Goal: Transaction & Acquisition: Purchase product/service

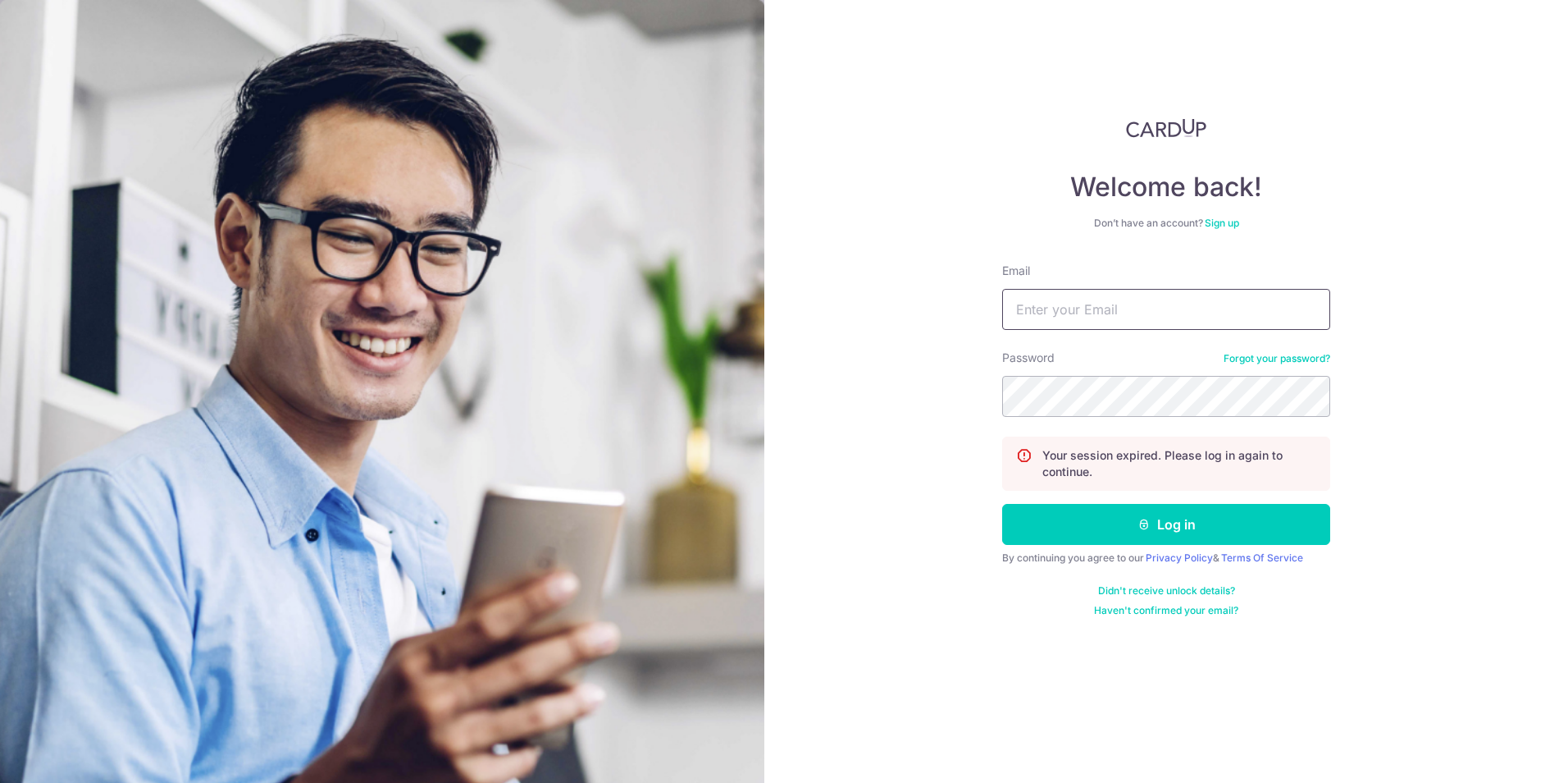
type input "ewechan@gmail.com"
click at [1065, 521] on button "Log in" at bounding box center [1166, 524] width 328 height 41
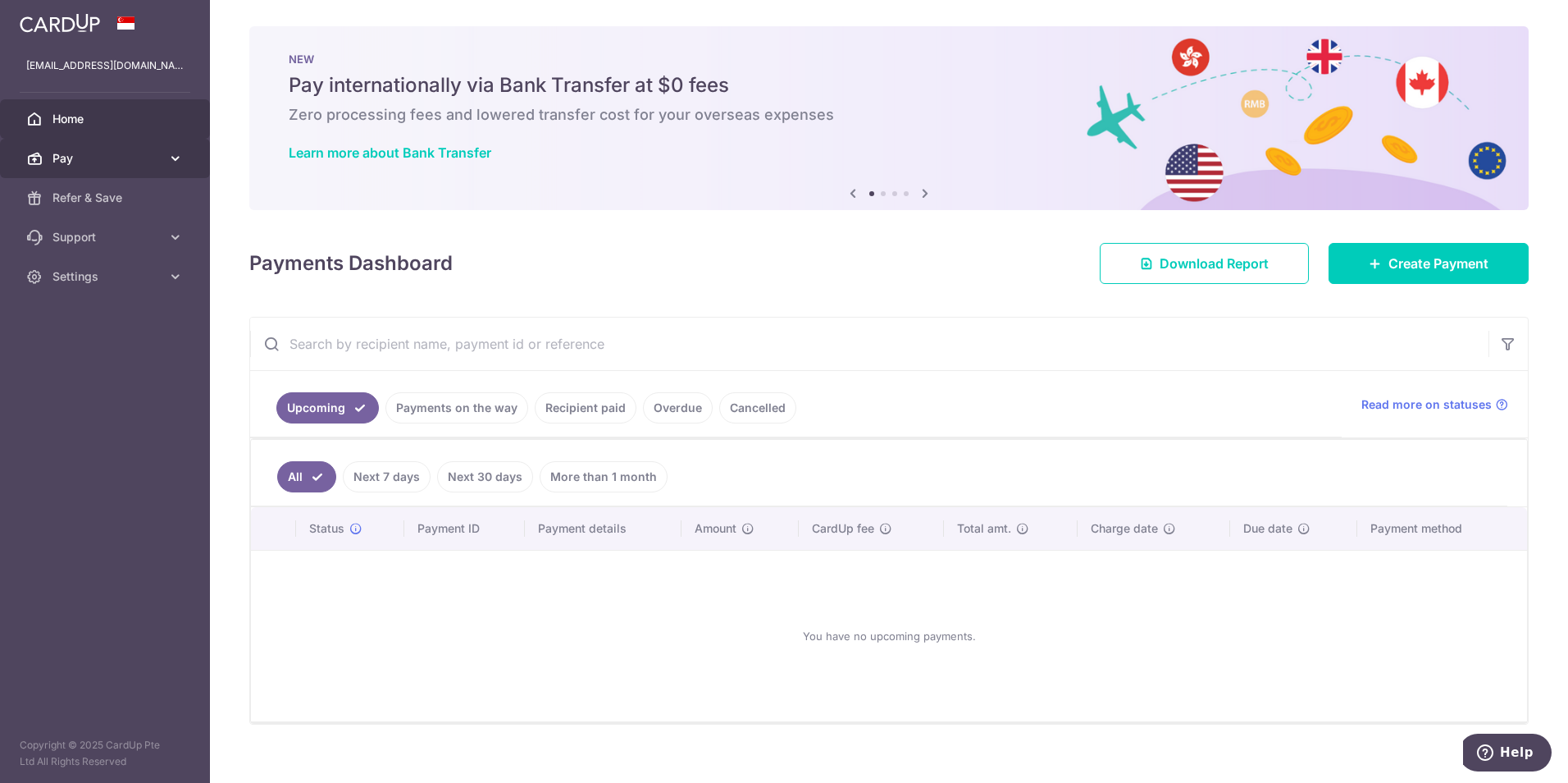
click at [59, 161] on span "Pay" at bounding box center [107, 158] width 109 height 16
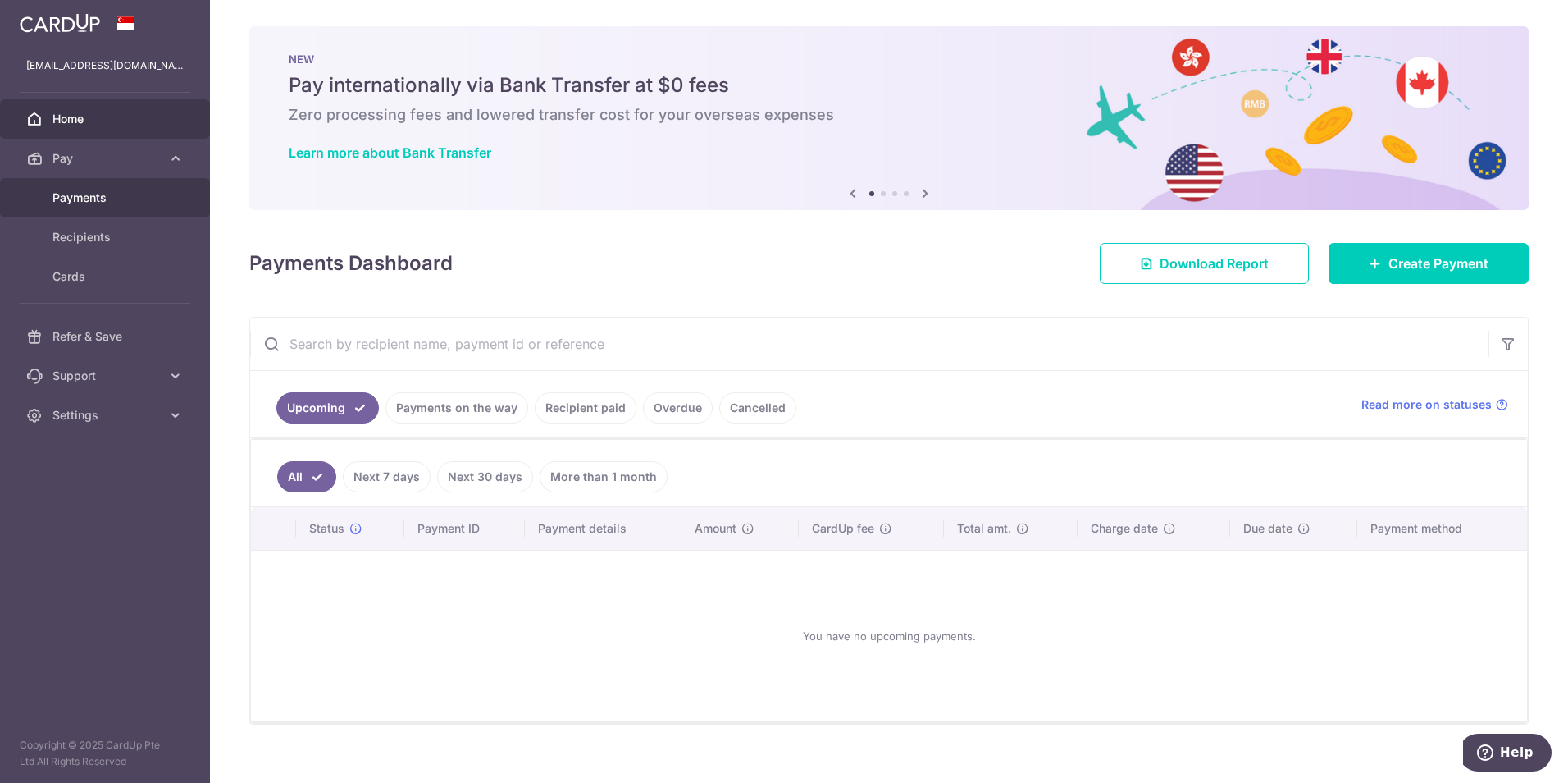
click at [88, 198] on span "Payments" at bounding box center [107, 197] width 109 height 16
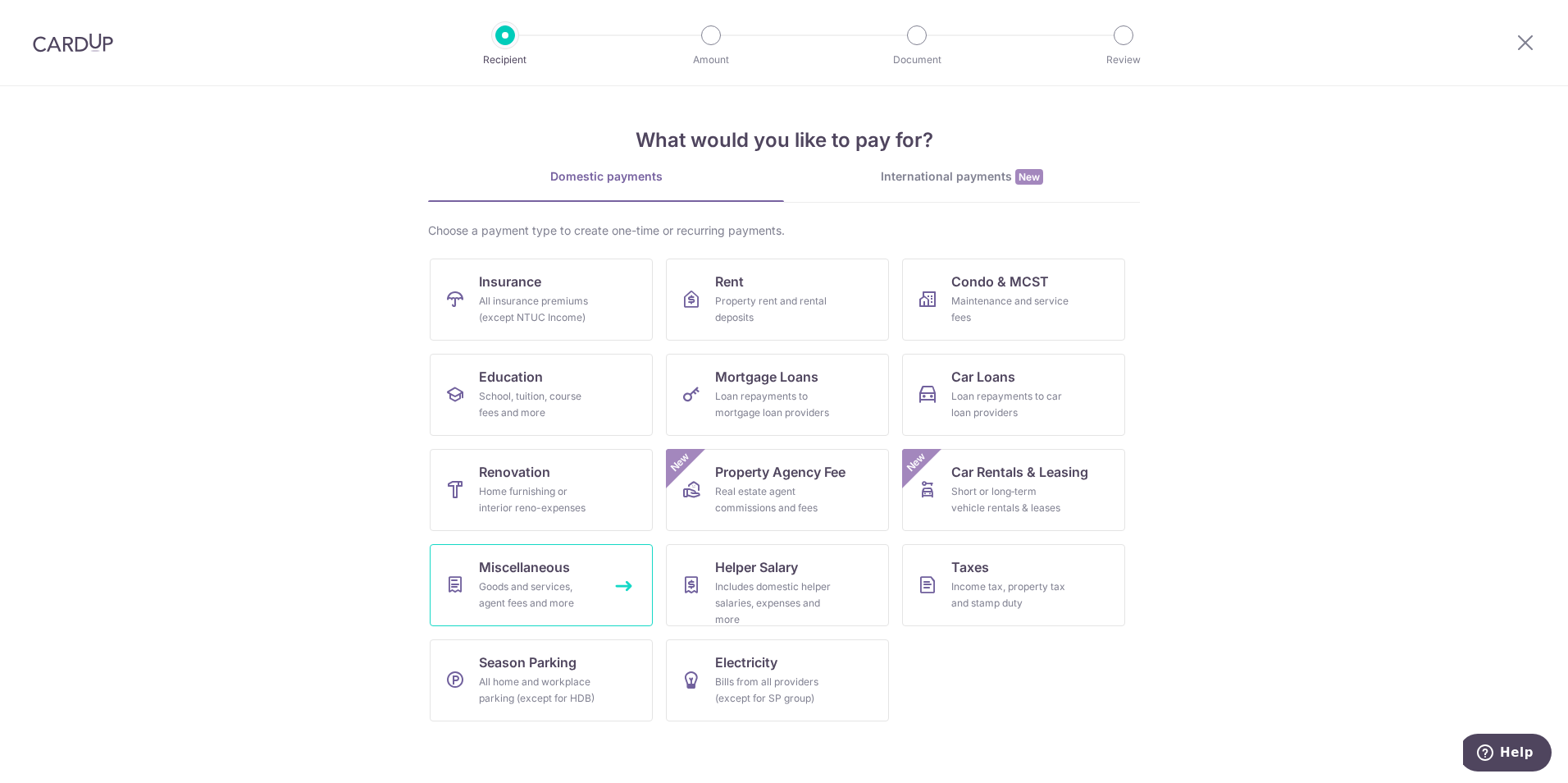
click at [554, 583] on div "Goods and services, agent fees and more" at bounding box center [537, 594] width 118 height 33
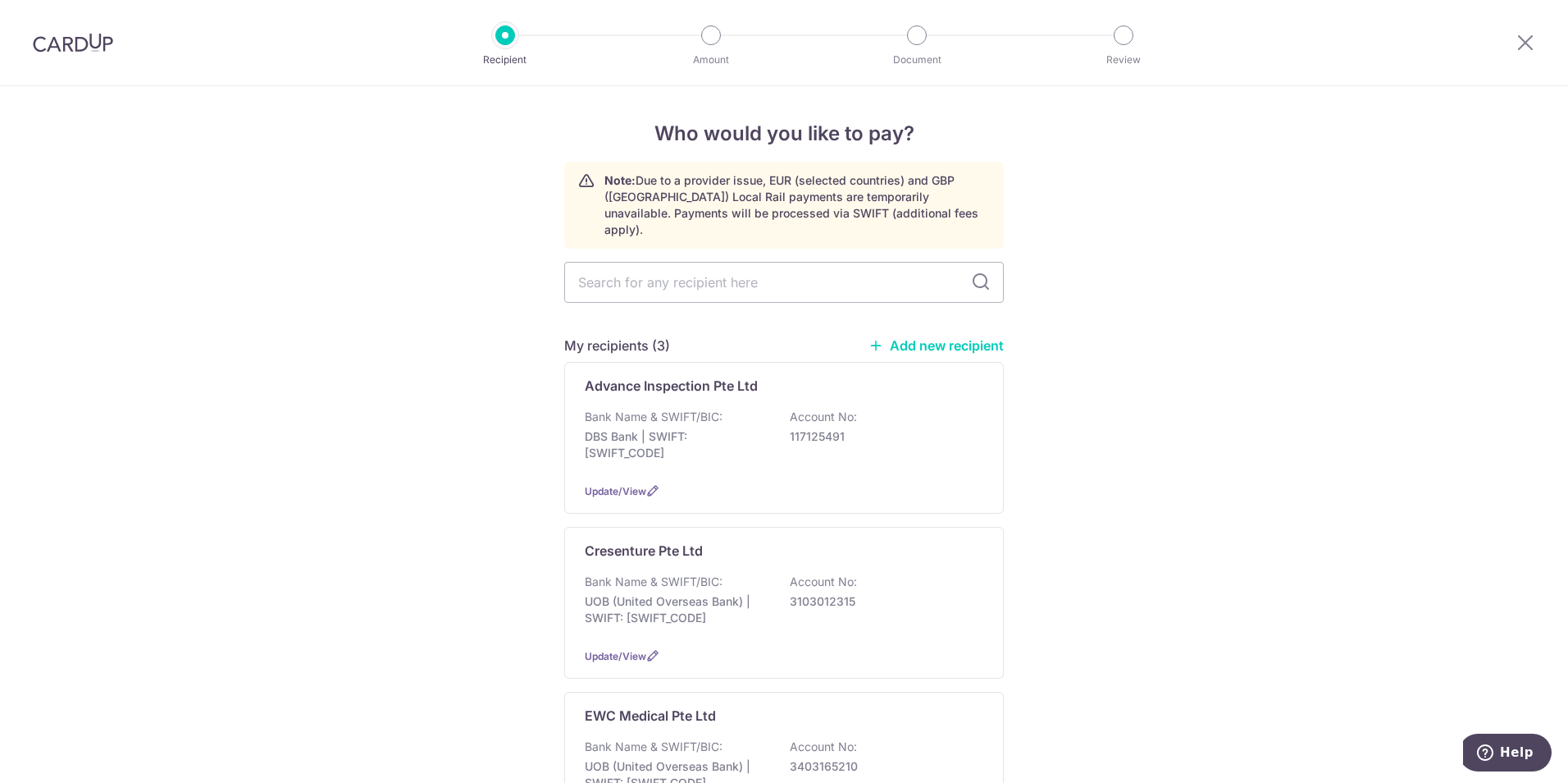
click at [930, 337] on link "Add new recipient" at bounding box center [936, 345] width 135 height 16
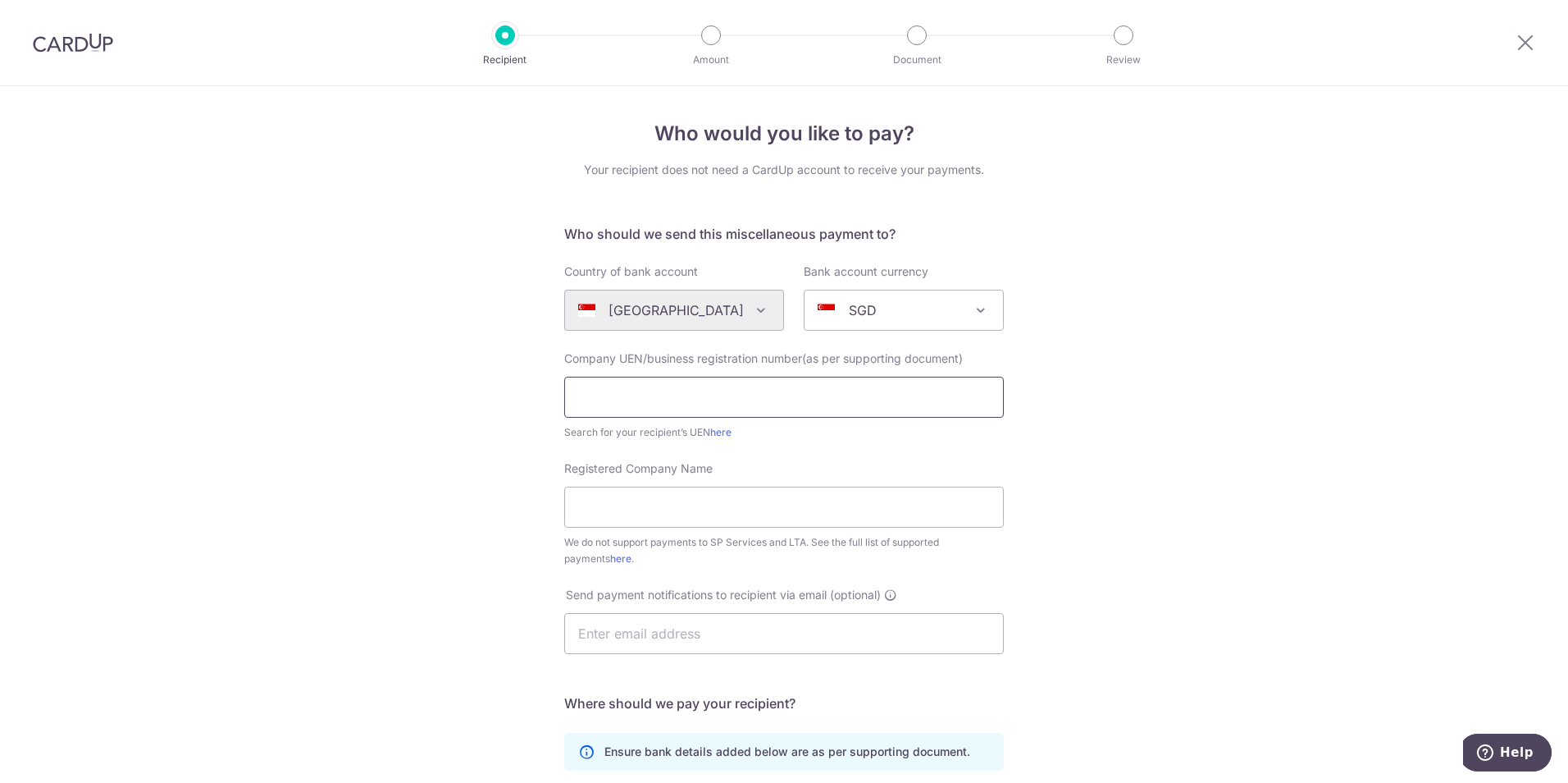
click at [700, 402] on input "text" at bounding box center [784, 397] width 440 height 41
click at [1027, 472] on div "Who would you like to pay? Your recipient does not need a CardUp account to rec…" at bounding box center [784, 594] width 1568 height 1017
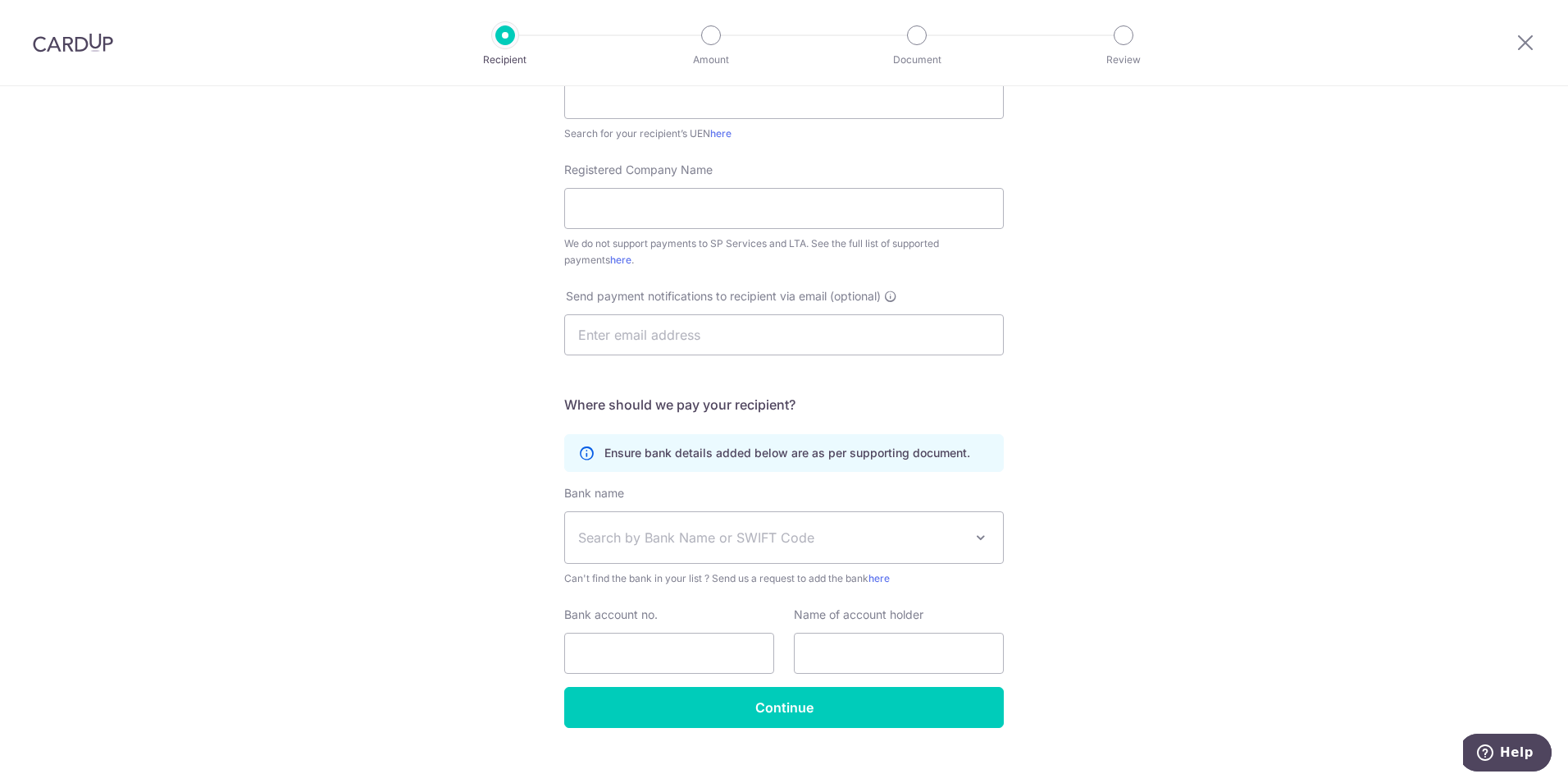
scroll to position [321, 0]
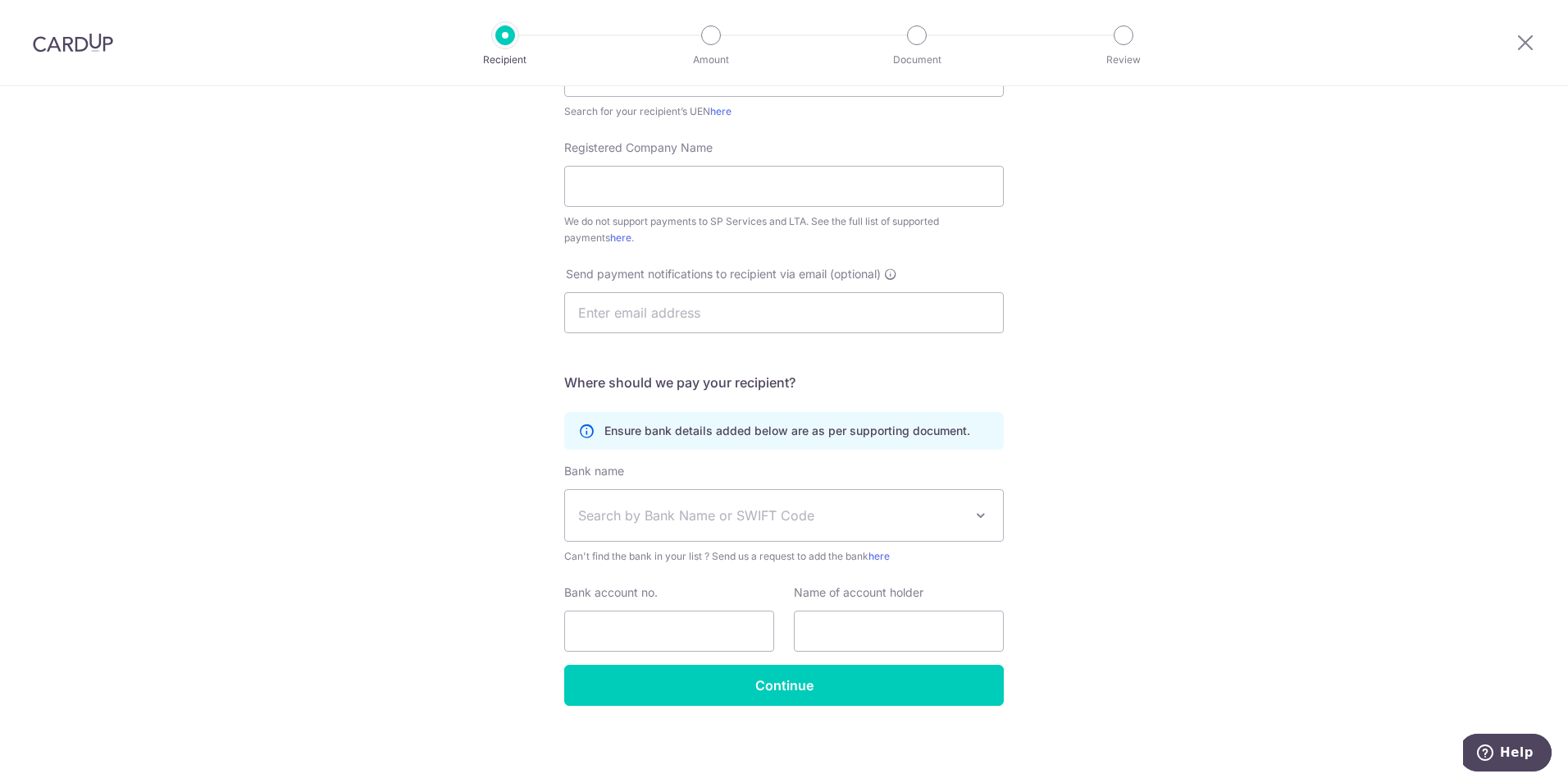
click at [797, 504] on span "Search by Bank Name or SWIFT Code" at bounding box center [784, 515] width 438 height 51
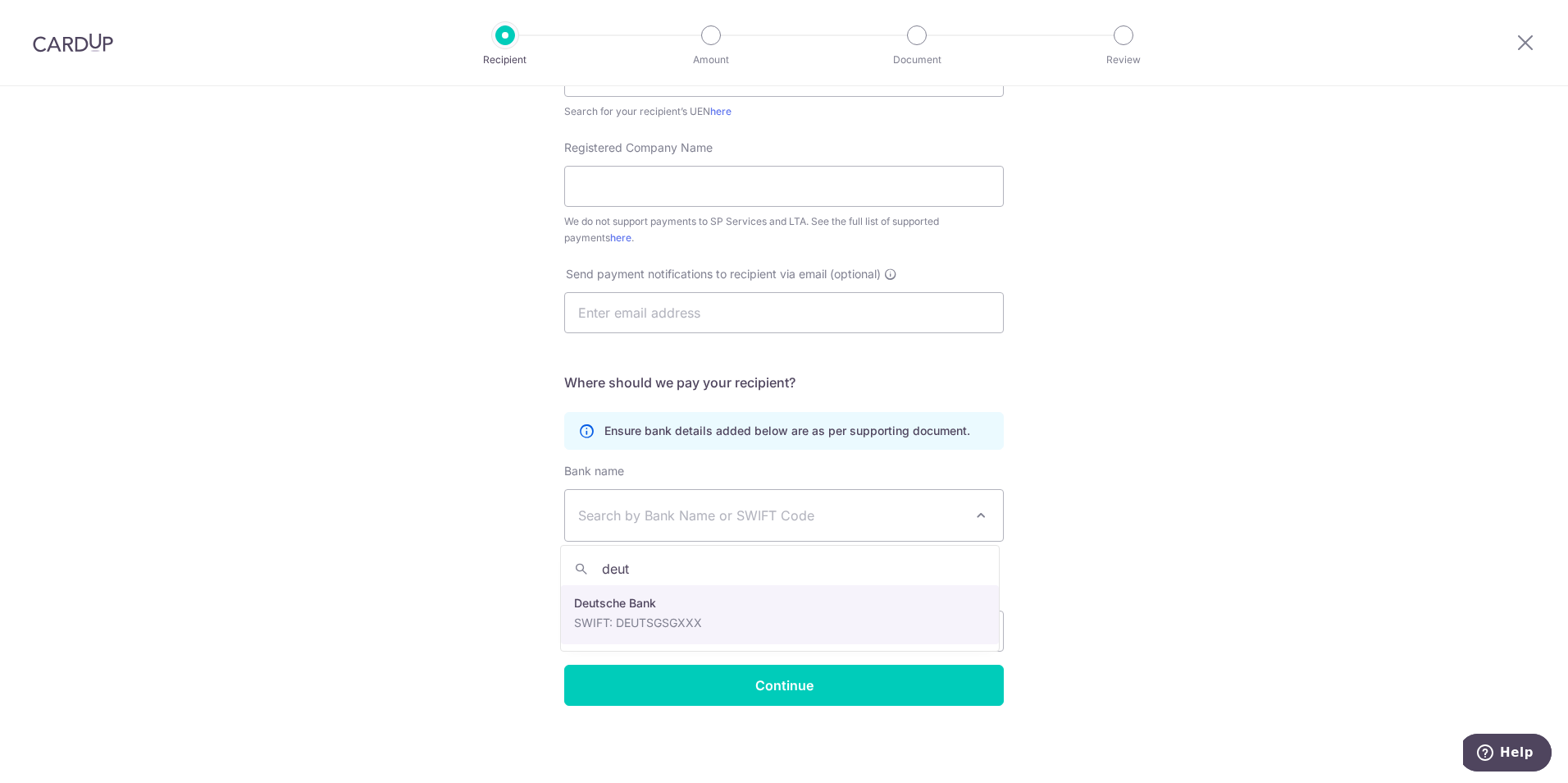
type input "deut"
select select "7"
